Goal: Task Accomplishment & Management: Manage account settings

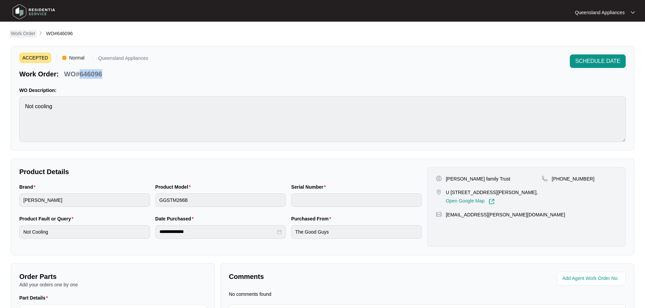
click at [25, 33] on p "Work Order" at bounding box center [23, 33] width 24 height 7
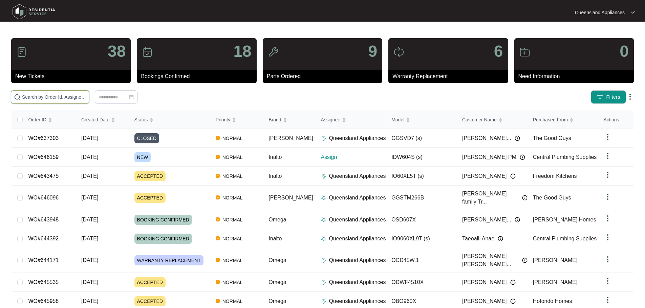
click at [73, 98] on input "text" at bounding box center [54, 96] width 64 height 7
paste input "646159"
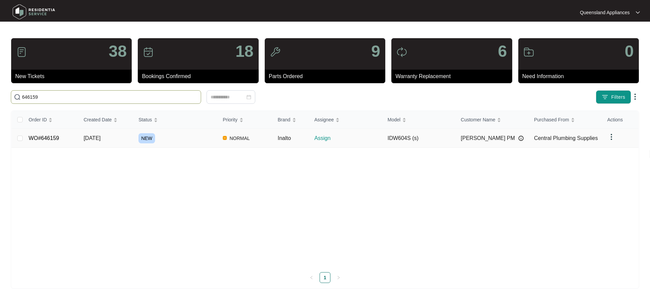
type input "646159"
click at [55, 140] on link "WO#646159" at bounding box center [44, 138] width 30 height 6
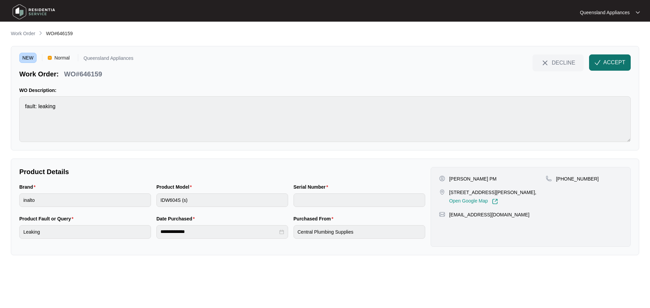
click at [606, 64] on span "ACCEPT" at bounding box center [614, 63] width 22 height 8
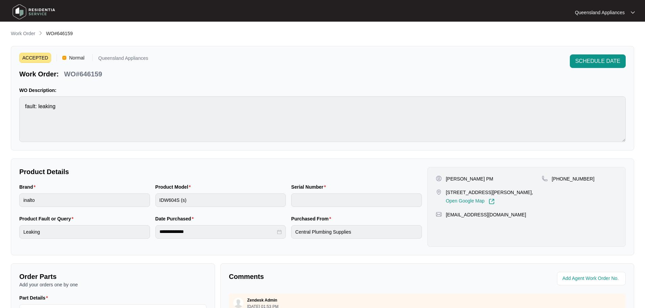
click at [89, 73] on p "WO#646159" at bounding box center [83, 73] width 38 height 9
copy p "646159"
click at [565, 177] on p "[PHONE_NUMBER]" at bounding box center [573, 179] width 43 height 7
click at [568, 178] on p "[PHONE_NUMBER]" at bounding box center [573, 179] width 43 height 7
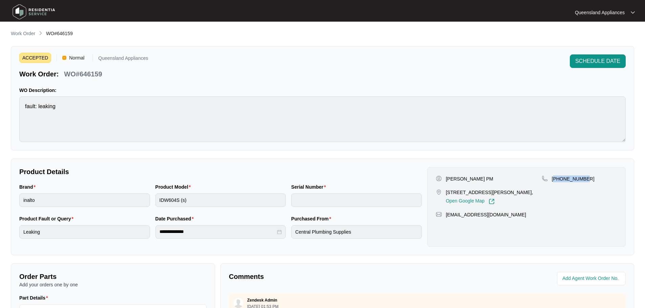
click at [568, 178] on p "[PHONE_NUMBER]" at bounding box center [573, 179] width 43 height 7
copy p "61490479342"
click at [156, 274] on p "Order Parts" at bounding box center [112, 276] width 187 height 9
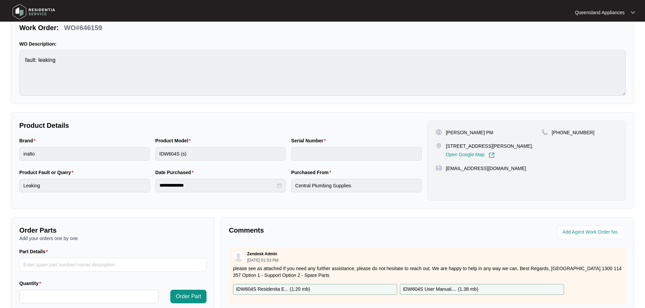
scroll to position [68, 0]
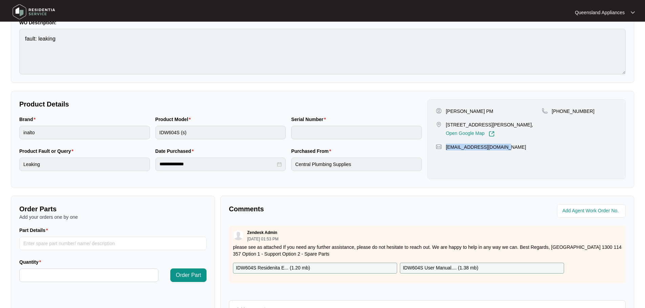
drag, startPoint x: 514, startPoint y: 149, endPoint x: 445, endPoint y: 146, distance: 69.9
click at [445, 146] on div "[EMAIL_ADDRESS][DOMAIN_NAME]" at bounding box center [527, 147] width 182 height 7
copy p "[EMAIL_ADDRESS][DOMAIN_NAME]"
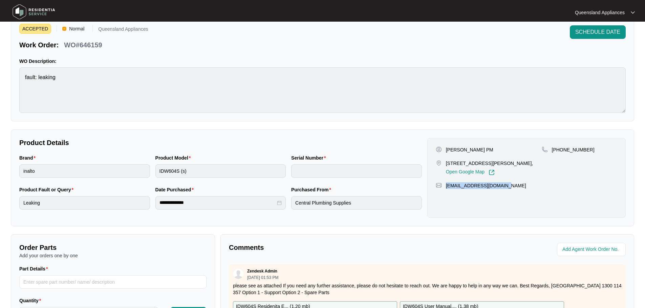
scroll to position [0, 0]
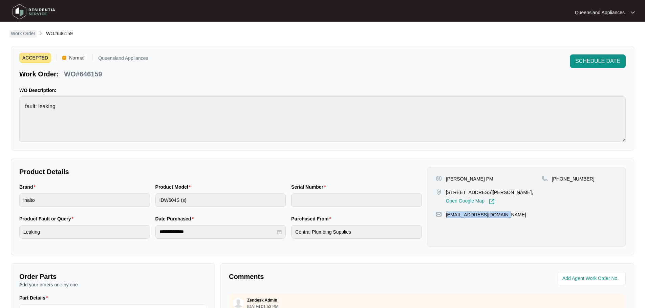
click at [26, 34] on p "Work Order" at bounding box center [23, 33] width 24 height 7
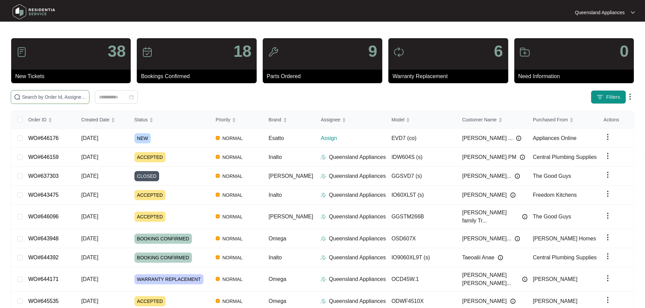
click at [80, 97] on input "text" at bounding box center [54, 96] width 64 height 7
paste input "646176"
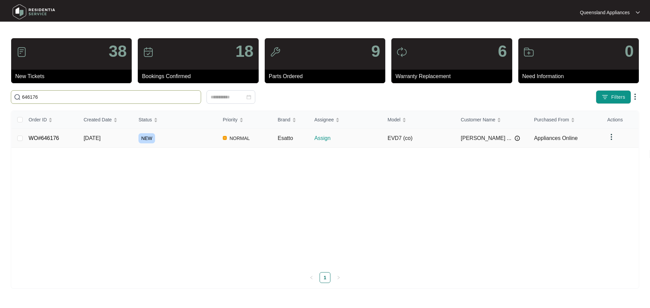
type input "646176"
click at [37, 137] on link "WO#646176" at bounding box center [44, 138] width 30 height 6
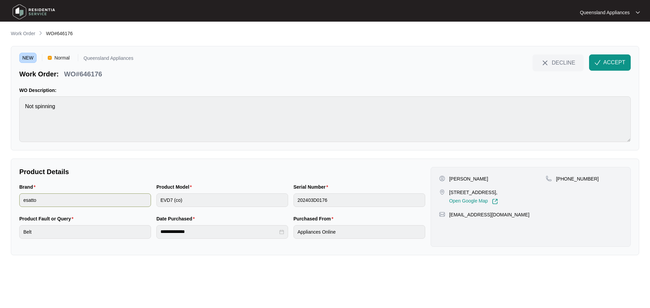
click at [130, 198] on div "Brand esatto Product Model EVD7 (co) Serial Number 202403D0176" at bounding box center [222, 200] width 411 height 32
click at [99, 74] on p "WO#646176" at bounding box center [83, 73] width 38 height 9
copy p "646176"
click at [578, 177] on p "[PHONE_NUMBER]" at bounding box center [577, 179] width 43 height 7
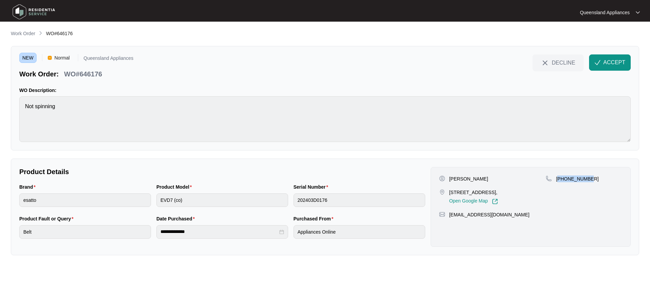
click at [578, 177] on p "[PHONE_NUMBER]" at bounding box center [577, 179] width 43 height 7
copy p "61413756452"
click at [613, 58] on button "ACCEPT" at bounding box center [610, 63] width 42 height 16
